Goal: Task Accomplishment & Management: Manage account settings

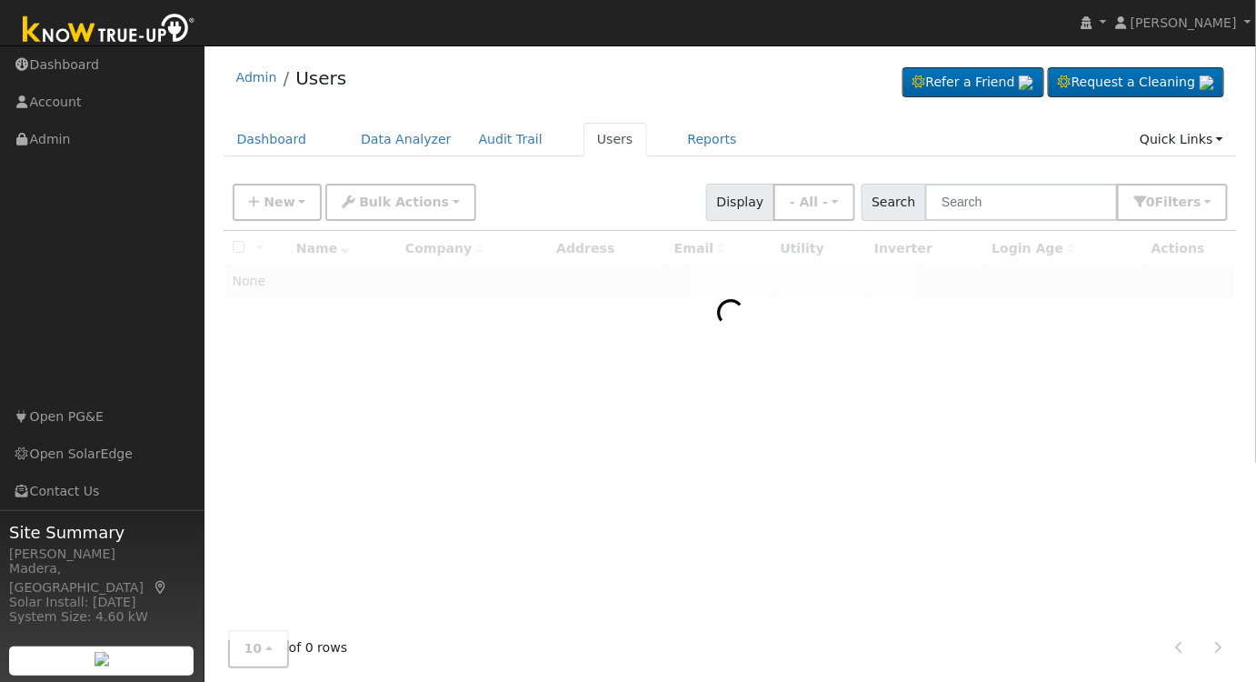
click at [584, 141] on link "Users" at bounding box center [615, 140] width 64 height 34
click at [1028, 214] on input "text" at bounding box center [1021, 202] width 193 height 37
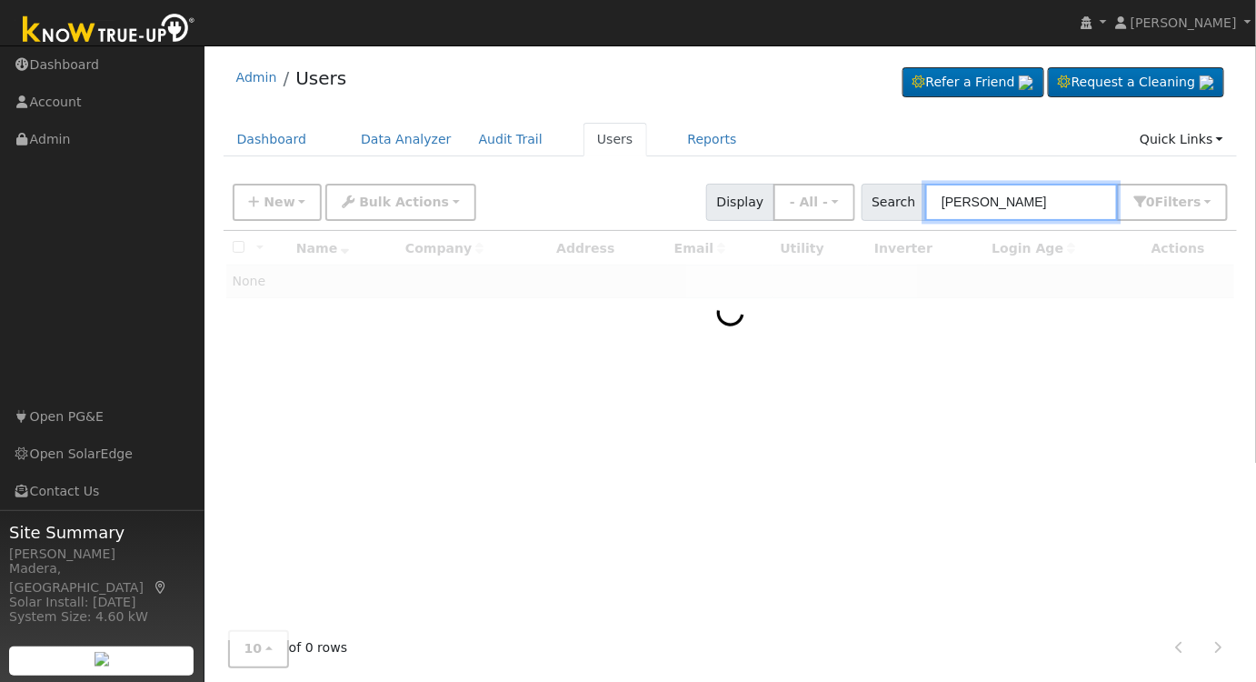
type input "STEVEN TAPIA"
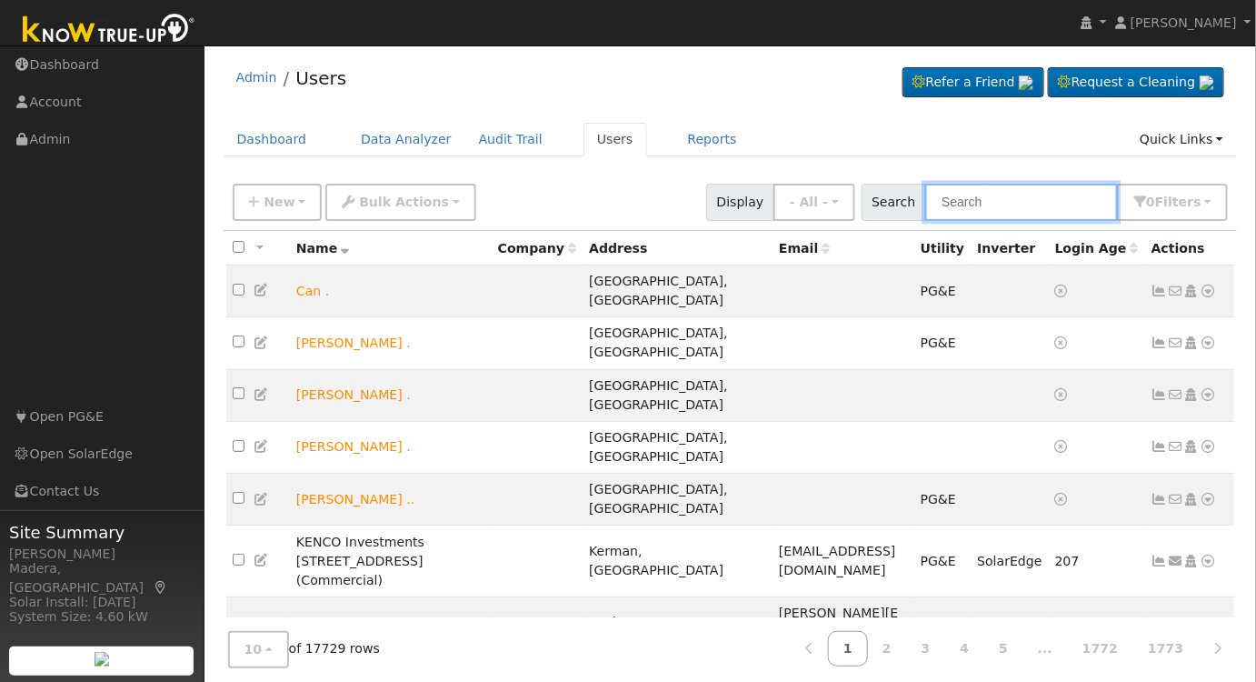
click at [1001, 213] on input "text" at bounding box center [1021, 202] width 193 height 37
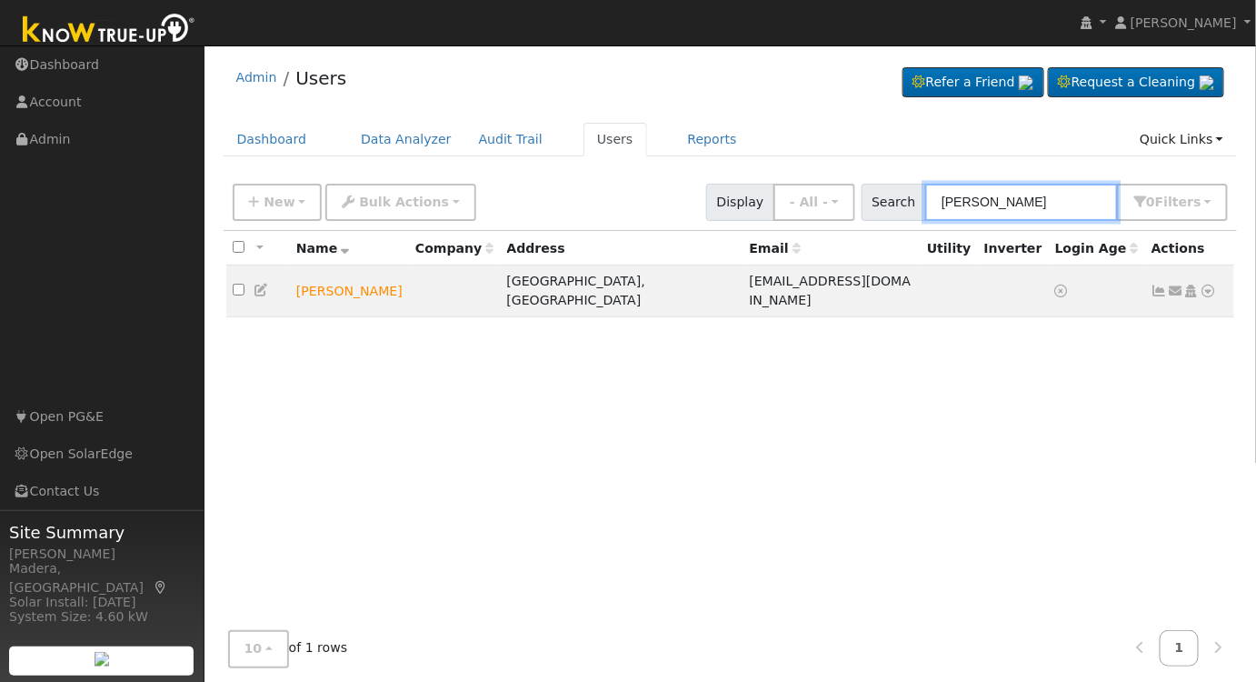
type input "[PERSON_NAME]"
click at [1194, 284] on icon at bounding box center [1191, 290] width 16 height 13
